Goal: Transaction & Acquisition: Purchase product/service

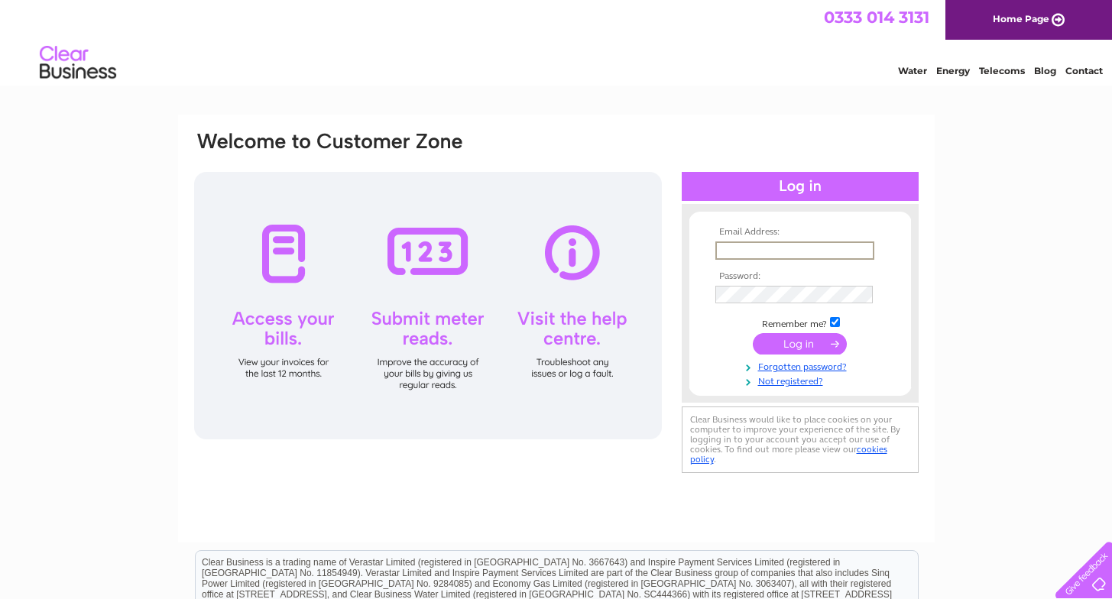
type input "[EMAIL_ADDRESS][DOMAIN_NAME]"
click at [800, 342] on input "submit" at bounding box center [800, 343] width 94 height 21
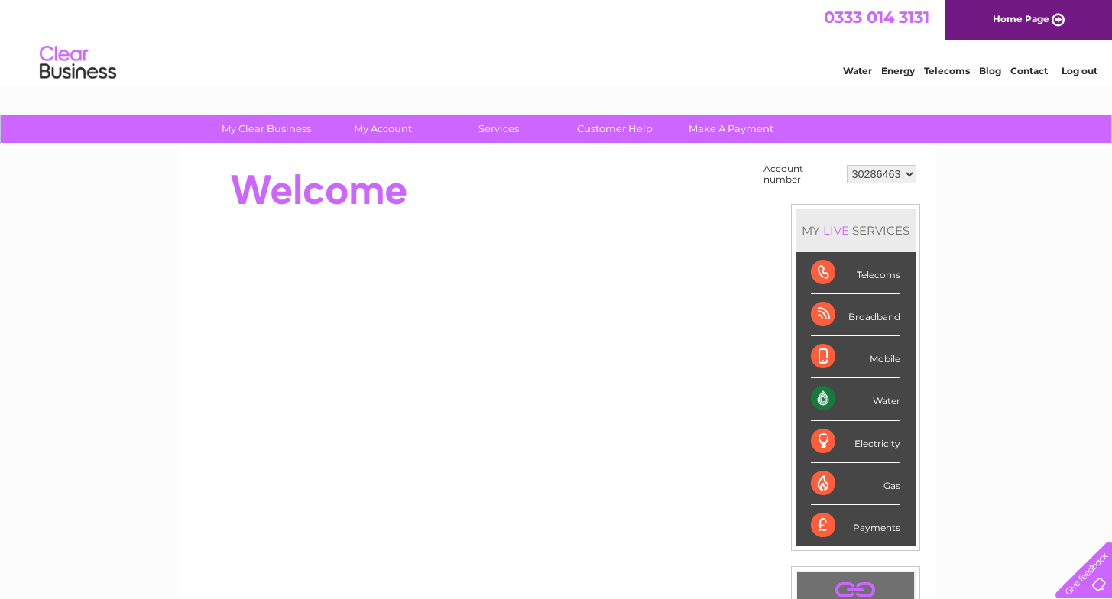
click at [819, 399] on div "Water" at bounding box center [855, 399] width 89 height 42
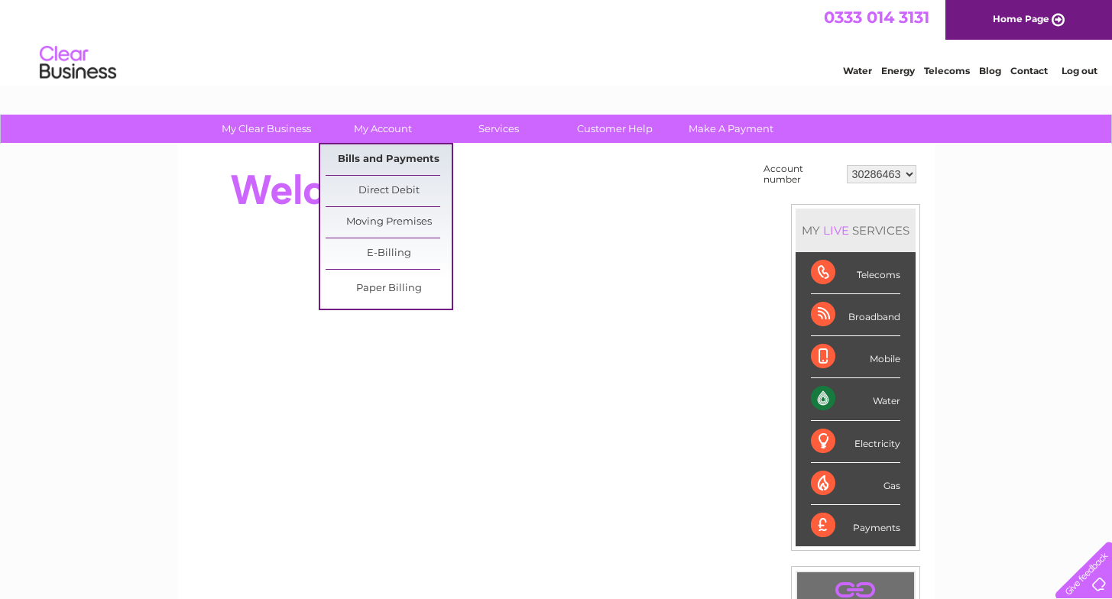
click at [380, 161] on link "Bills and Payments" at bounding box center [389, 159] width 126 height 31
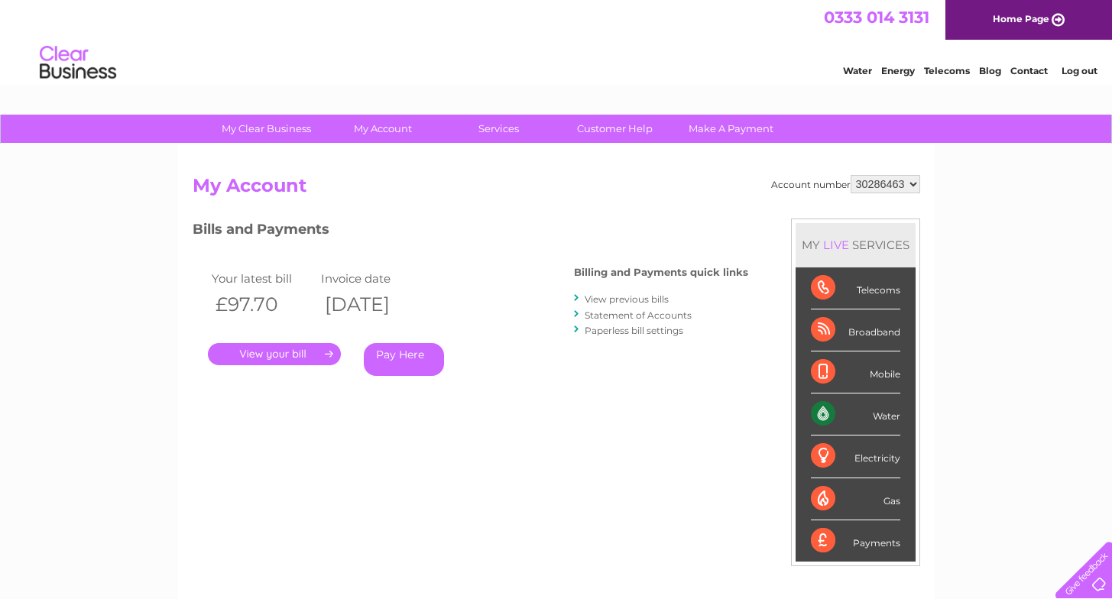
click at [397, 355] on link "Pay Here" at bounding box center [404, 359] width 80 height 33
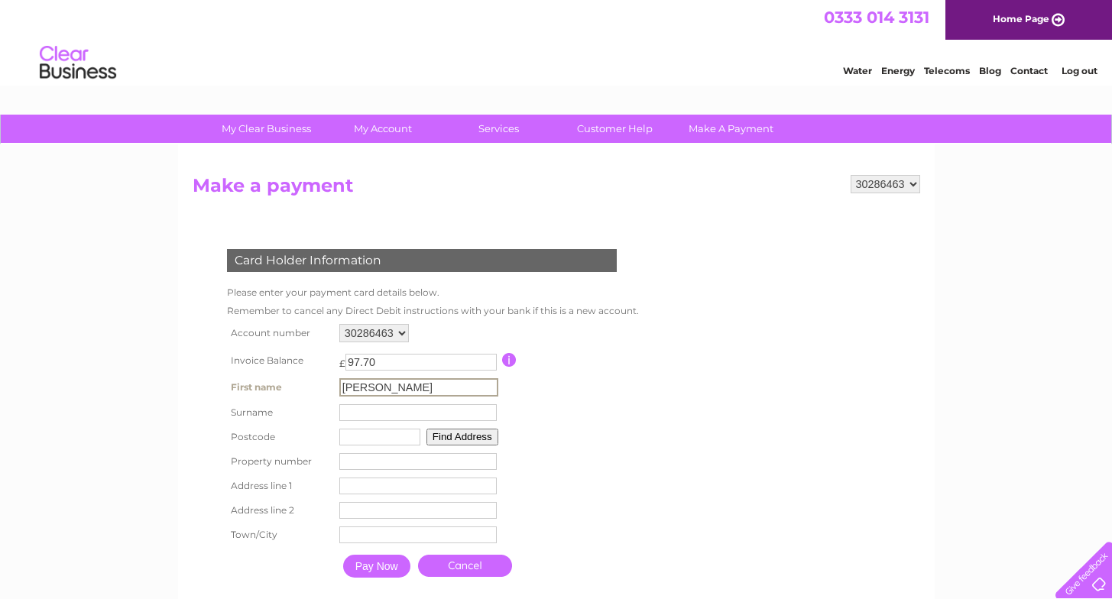
type input "Simon"
type input "Coyle"
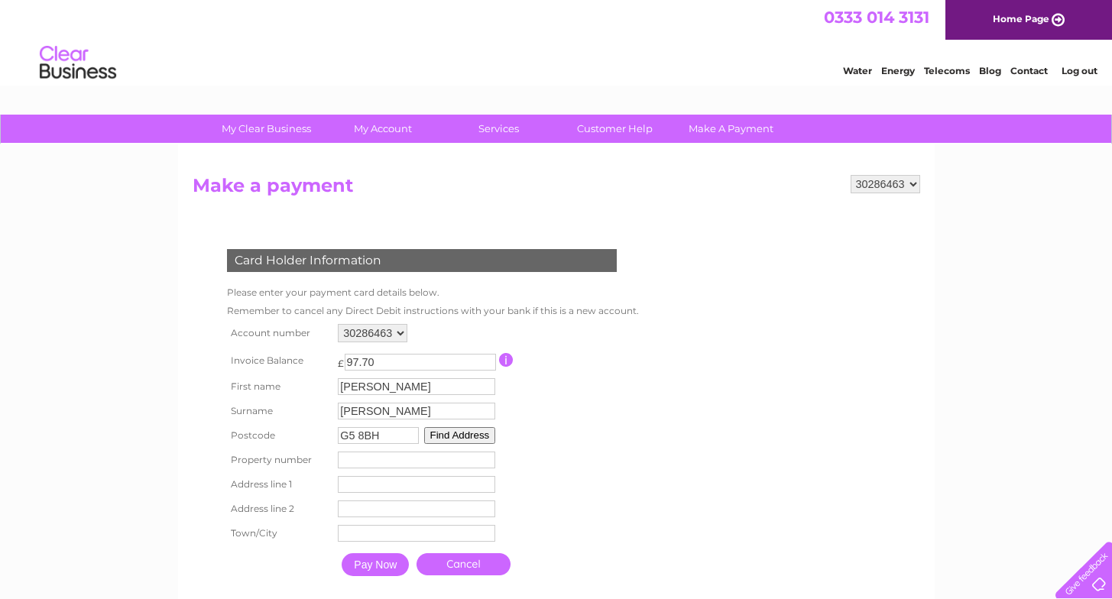
type input "G5 8BH"
click at [472, 434] on button "Find Address" at bounding box center [460, 435] width 72 height 17
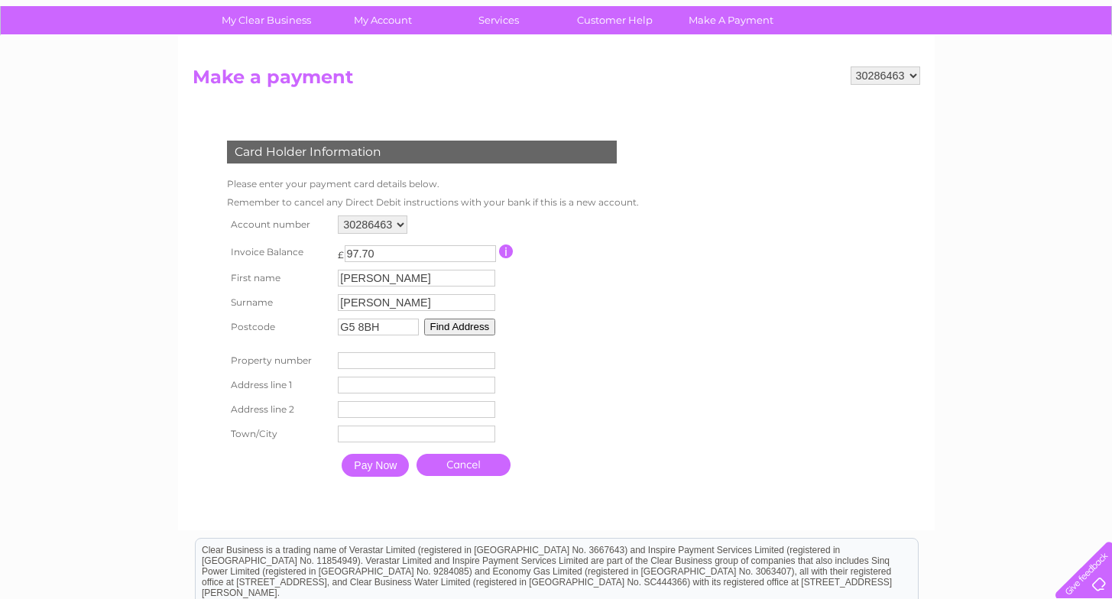
scroll to position [131, 0]
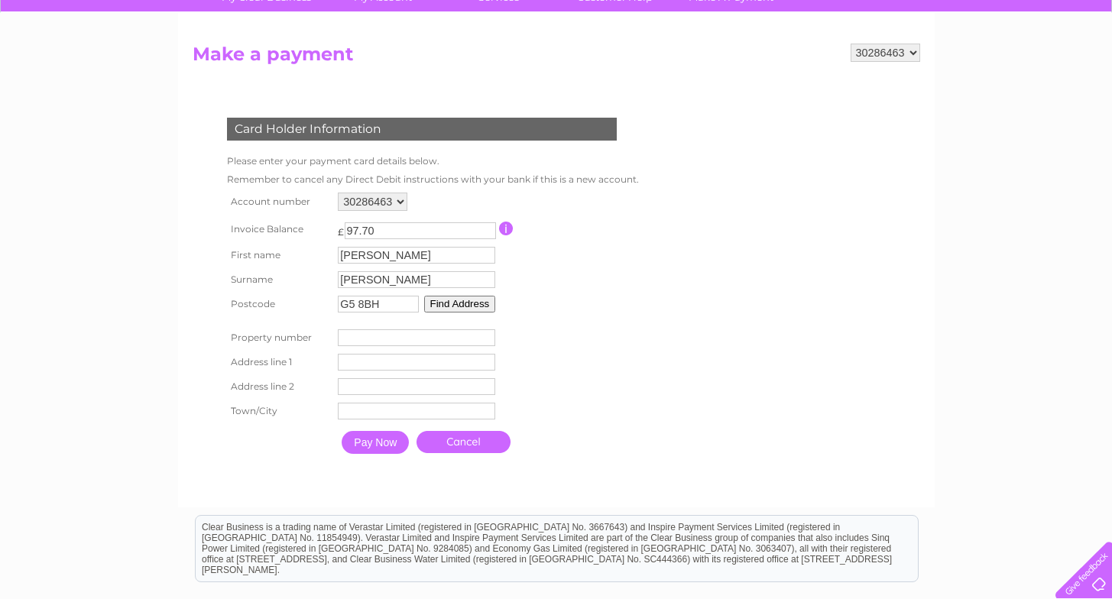
click at [446, 336] on input "number" at bounding box center [416, 337] width 157 height 17
type input "60"
type input "Tradeston Street"
type input "Glasgow"
click at [623, 466] on div at bounding box center [425, 477] width 465 height 31
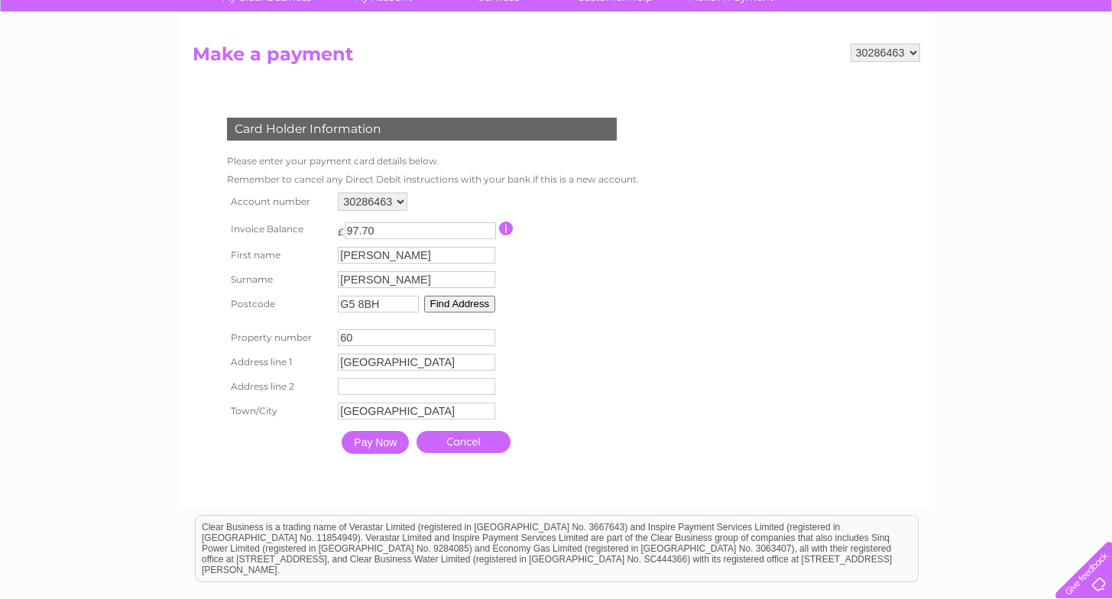
click at [378, 434] on input "Pay Now" at bounding box center [375, 442] width 67 height 23
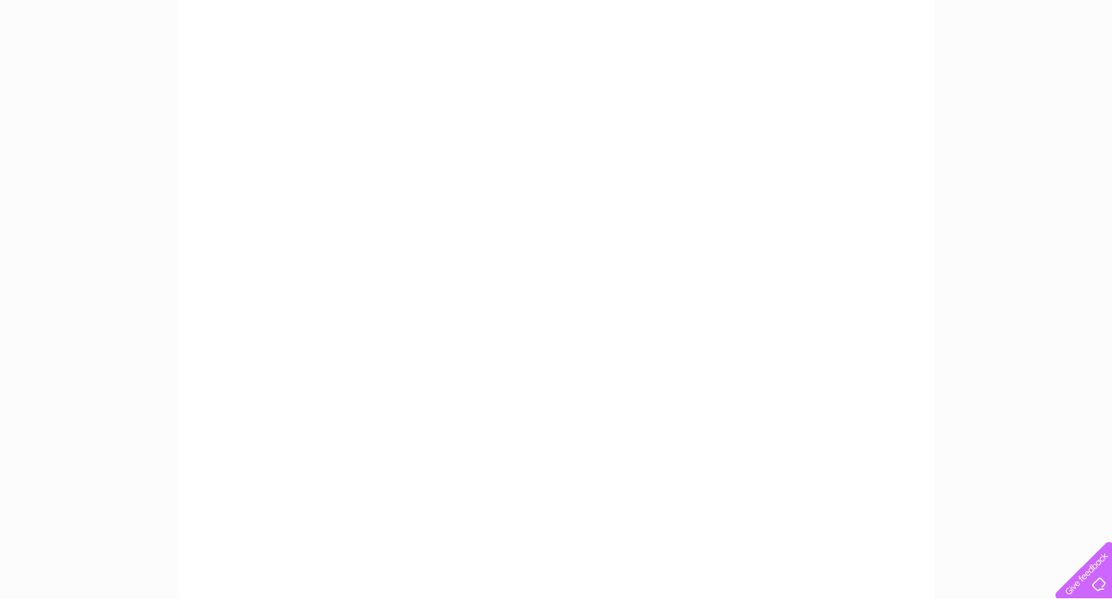
scroll to position [183, 0]
